Goal: Transaction & Acquisition: Book appointment/travel/reservation

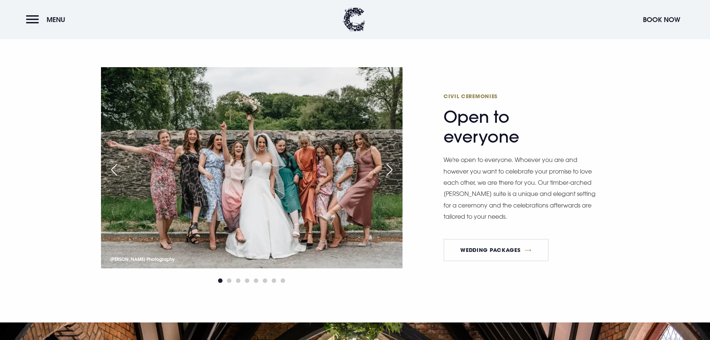
scroll to position [969, 0]
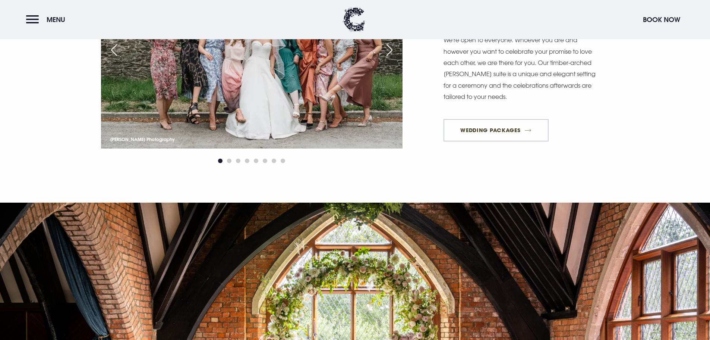
click at [490, 123] on link "Wedding Packages" at bounding box center [496, 130] width 105 height 22
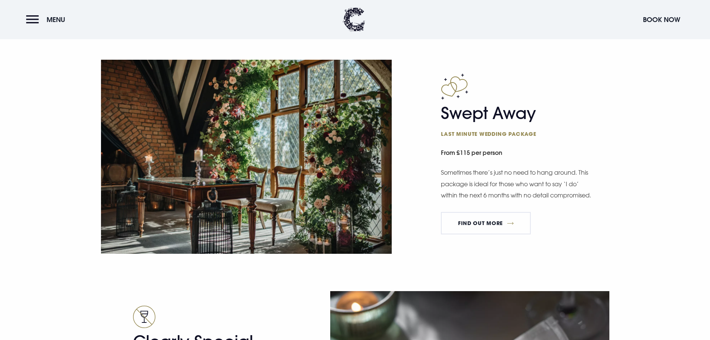
scroll to position [1118, 0]
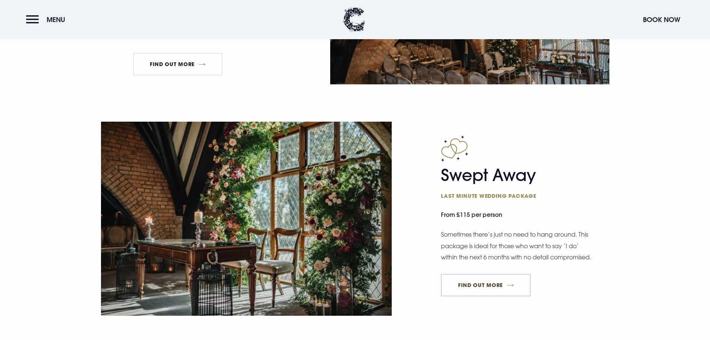
click at [468, 289] on link "FIND OUT MORE" at bounding box center [486, 285] width 90 height 22
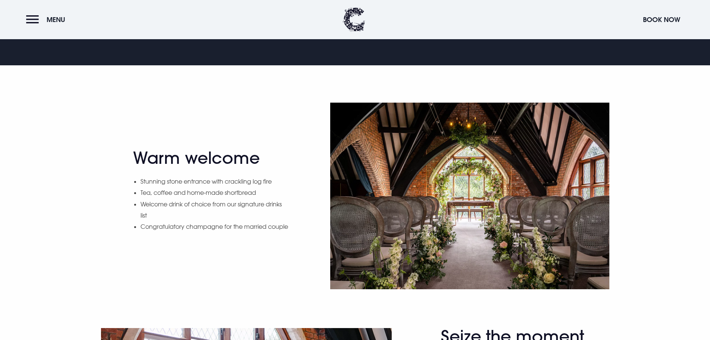
scroll to position [410, 0]
